Goal: Task Accomplishment & Management: Manage account settings

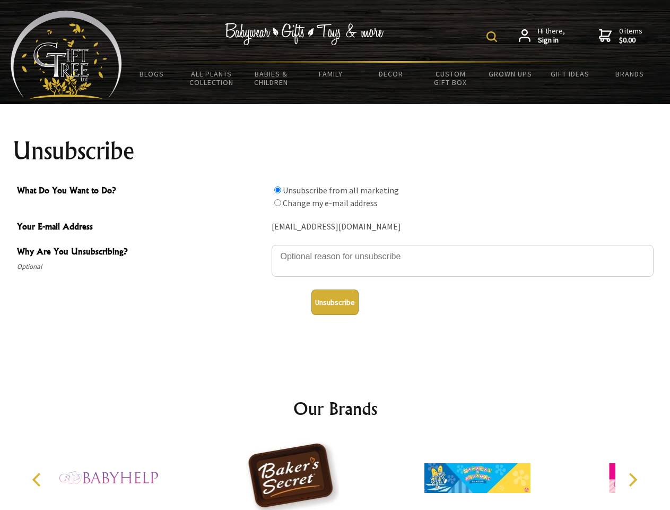
click at [494, 37] on img at bounding box center [492, 36] width 11 height 11
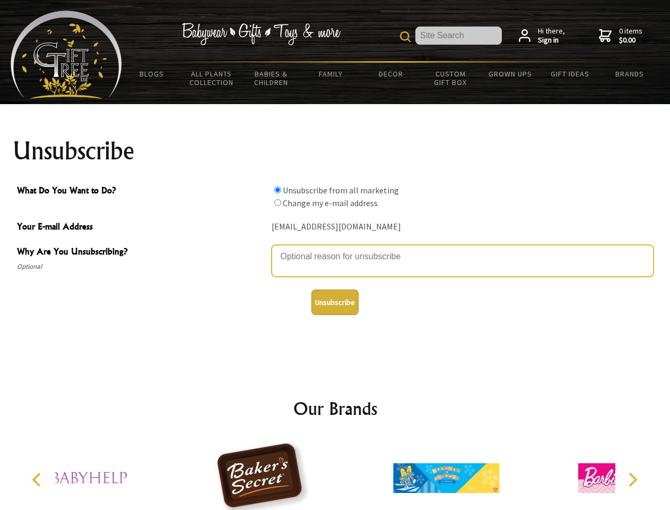
click at [335, 248] on textarea "Why Are You Unsubscribing?" at bounding box center [463, 261] width 382 height 32
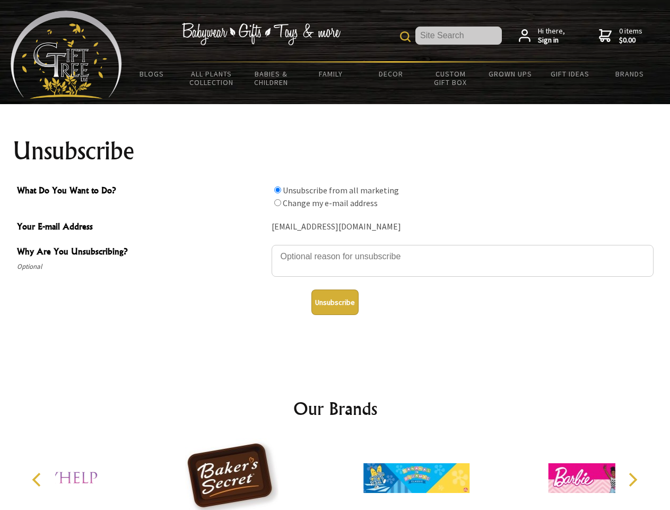
click at [278, 189] on input "What Do You Want to Do?" at bounding box center [277, 189] width 7 height 7
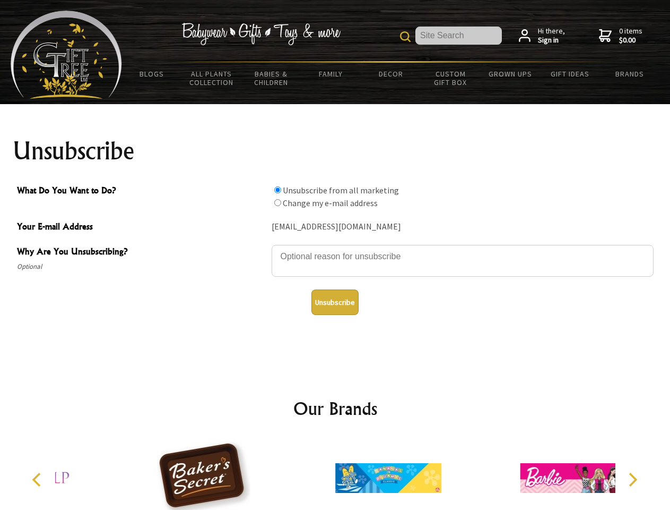
click at [278, 202] on input "What Do You Want to Do?" at bounding box center [277, 202] width 7 height 7
radio input "true"
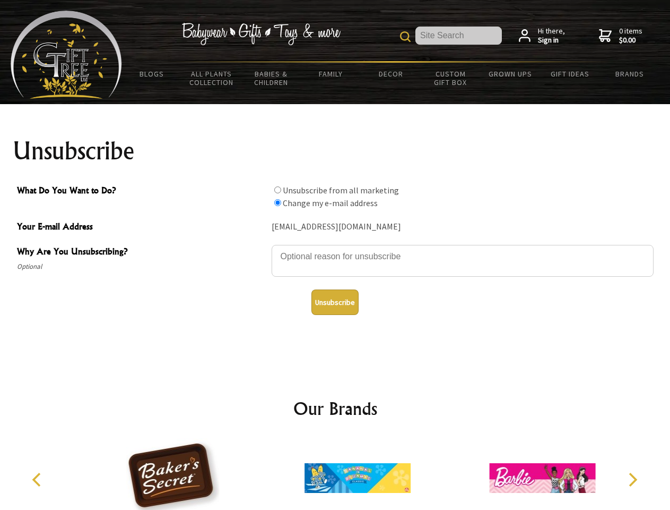
click at [335, 302] on button "Unsubscribe" at bounding box center [335, 301] width 47 height 25
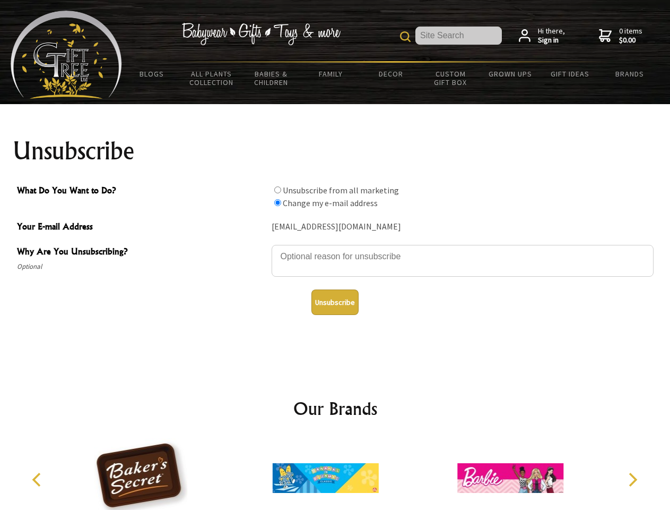
click at [38, 479] on icon "Previous" at bounding box center [38, 479] width 14 height 14
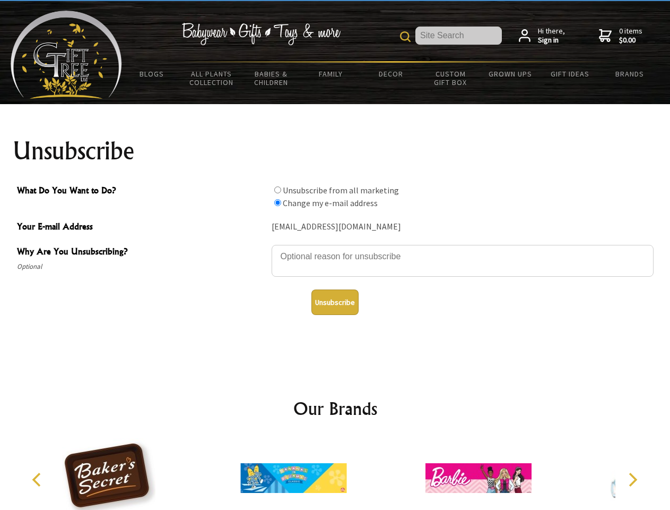
click at [633, 479] on icon "Next" at bounding box center [632, 479] width 14 height 14
